Goal: Use online tool/utility

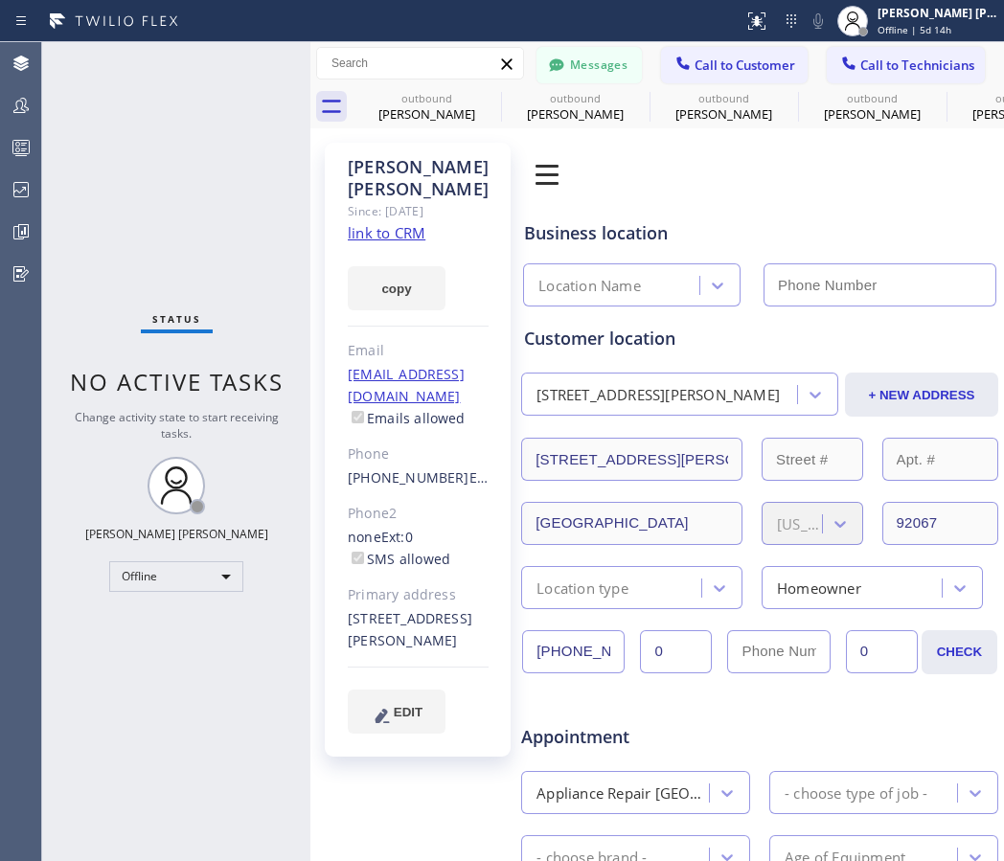
type input "[PHONE_NUMBER]"
click at [503, 63] on icon at bounding box center [507, 63] width 11 height 11
click at [503, 62] on icon at bounding box center [507, 63] width 11 height 11
click at [779, 98] on icon at bounding box center [785, 97] width 23 height 23
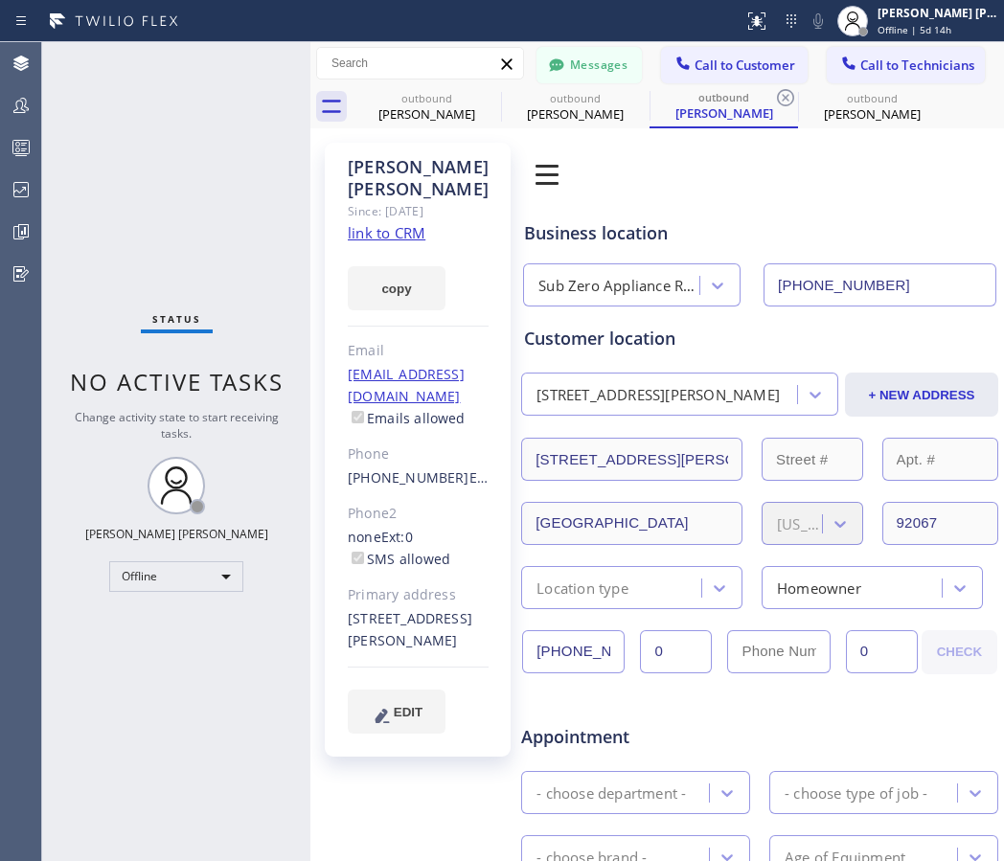
click at [779, 98] on icon at bounding box center [785, 97] width 23 height 23
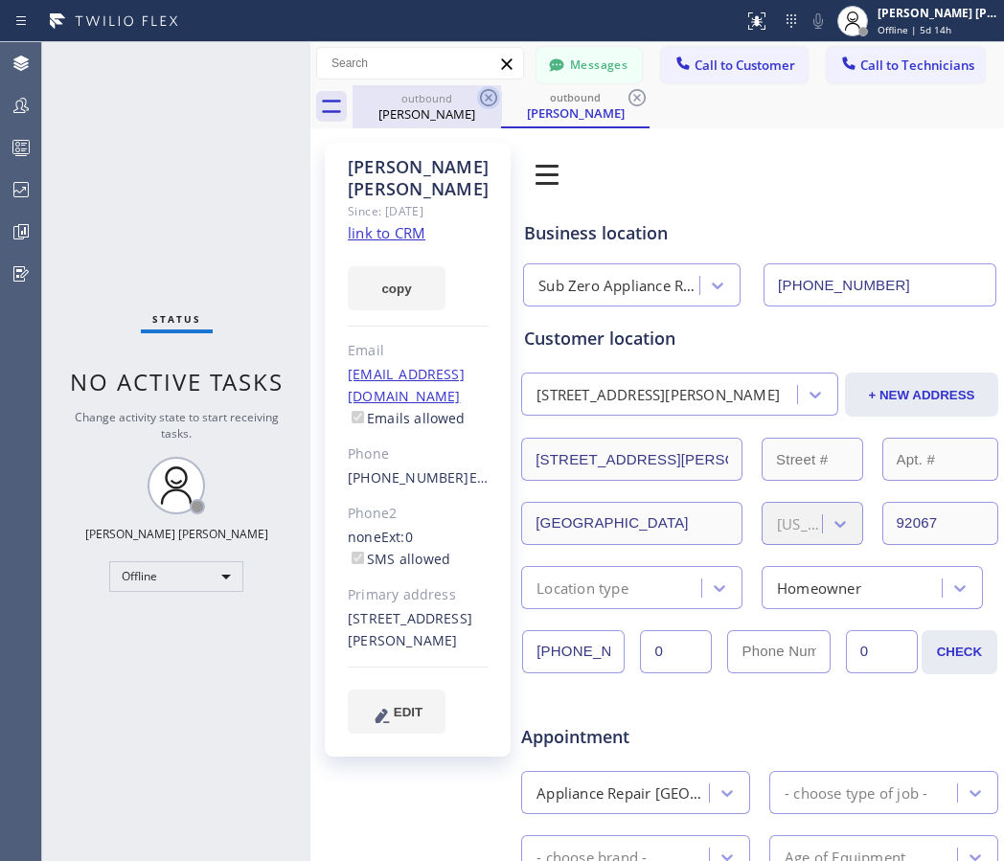
click at [478, 98] on icon at bounding box center [488, 97] width 23 height 23
click at [486, 97] on icon at bounding box center [488, 97] width 23 height 23
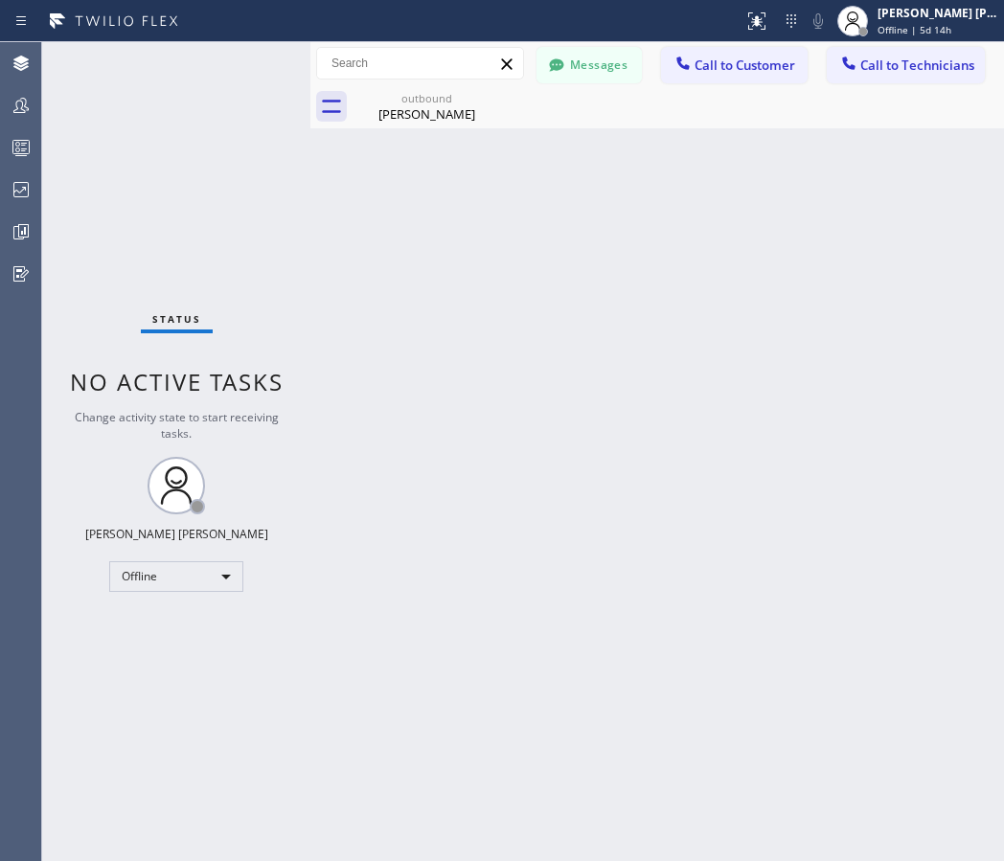
click at [508, 99] on div "outbound [PERSON_NAME]" at bounding box center [677, 106] width 651 height 43
click at [487, 98] on icon at bounding box center [488, 97] width 17 height 17
